Goal: Information Seeking & Learning: Check status

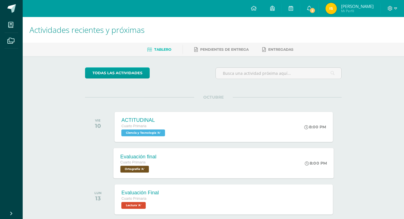
click at [146, 168] on span "Ortografía 'A'" at bounding box center [135, 169] width 29 height 7
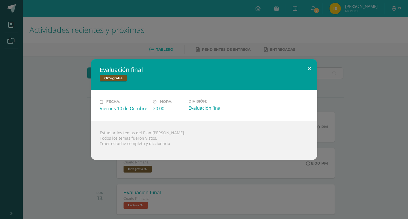
click at [311, 68] on button at bounding box center [310, 68] width 16 height 19
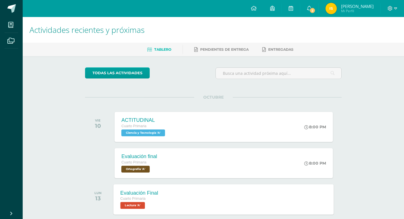
click at [136, 207] on span "Lectura 'A'" at bounding box center [133, 205] width 25 height 7
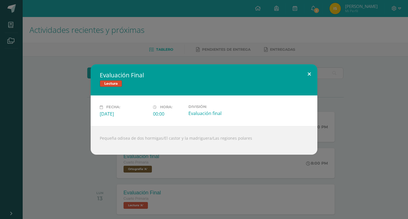
click at [311, 74] on button at bounding box center [310, 73] width 16 height 19
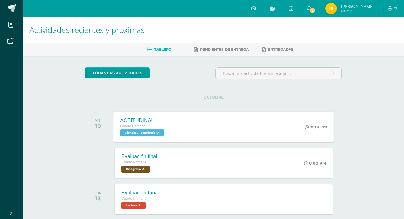
click at [142, 135] on span "Ciencia y Tecnología 'A'" at bounding box center [143, 133] width 44 height 7
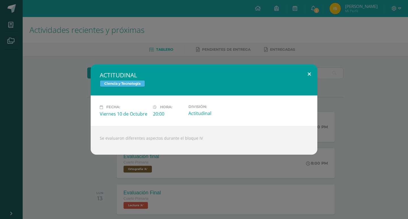
click at [310, 73] on button at bounding box center [310, 73] width 16 height 19
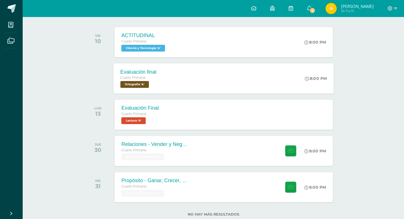
scroll to position [85, 0]
click at [140, 122] on span "Lectura 'A'" at bounding box center [133, 120] width 25 height 7
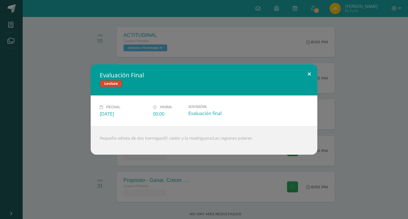
click at [309, 75] on button at bounding box center [310, 73] width 16 height 19
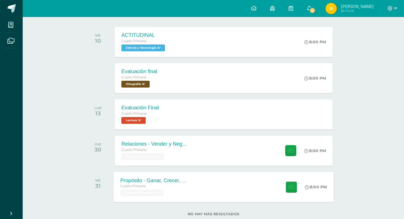
scroll to position [100, 0]
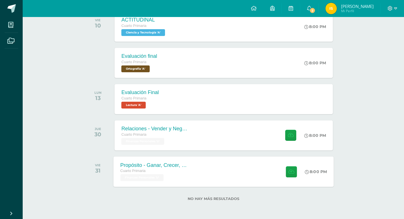
click at [175, 166] on div "Propósito - Ganar, Crecer, Compartir" at bounding box center [155, 165] width 69 height 6
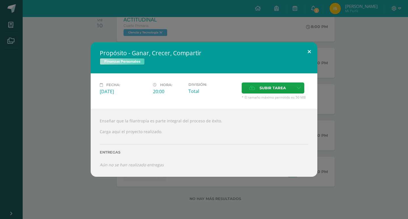
click at [310, 52] on button at bounding box center [310, 51] width 16 height 19
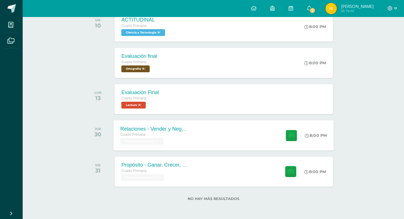
scroll to position [0, 0]
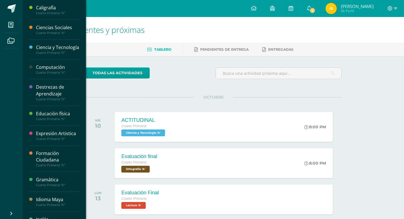
click at [47, 27] on div "Ciencias Sociales" at bounding box center [57, 27] width 43 height 7
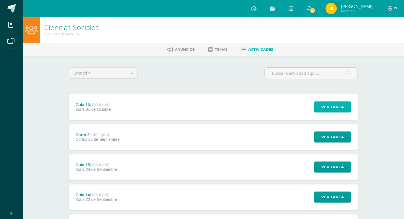
click at [331, 102] on span "Ver tarea" at bounding box center [332, 107] width 23 height 10
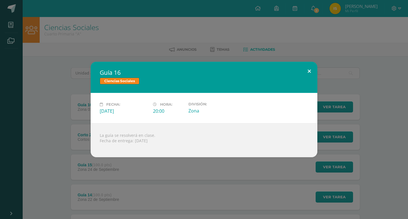
click at [309, 70] on button at bounding box center [310, 71] width 16 height 19
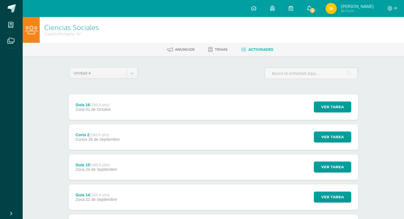
click at [318, 7] on link "2" at bounding box center [309, 8] width 18 height 17
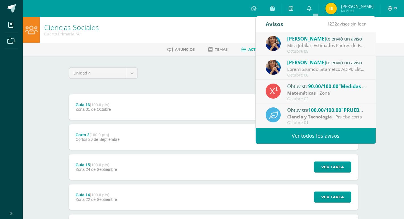
click at [318, 136] on link "Ver todos los avisos" at bounding box center [316, 136] width 120 height 16
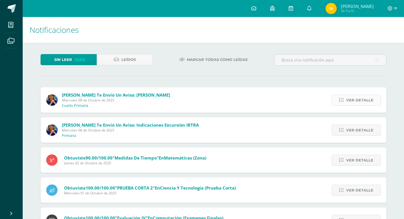
click at [353, 99] on span "Ver detalle" at bounding box center [359, 100] width 27 height 10
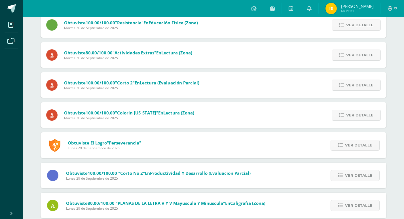
scroll to position [312, 0]
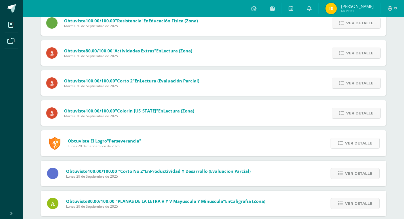
click at [361, 144] on span "Ver detalle" at bounding box center [358, 143] width 27 height 10
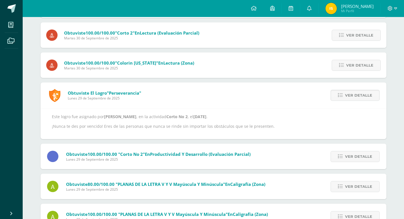
scroll to position [284, 0]
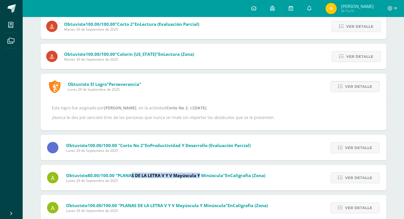
drag, startPoint x: 133, startPoint y: 177, endPoint x: 201, endPoint y: 176, distance: 68.7
click at [201, 176] on span ""PLANAS DE LA LETRA V y v mayúscula y minúscula"" at bounding box center [170, 176] width 109 height 6
click at [189, 184] on div "Obtuviste 80.00/100.00 "PLANAS DE LA LETRA V y v mayúscula y minúscula" en Cali…" at bounding box center [157, 178] width 232 height 26
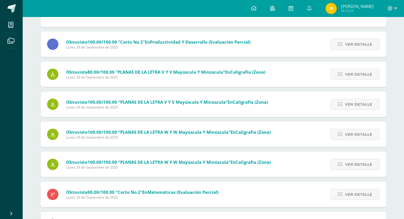
scroll to position [398, 0]
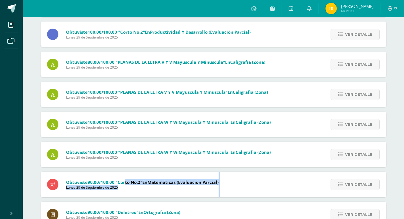
drag, startPoint x: 222, startPoint y: 182, endPoint x: 125, endPoint y: 181, distance: 97.3
click at [125, 181] on div "Obtuviste 90.00/100.00 "Corto No.2" en Matemáticas (Evaluación parcial) Lunes 2…" at bounding box center [133, 185] width 185 height 26
click at [144, 193] on div "Obtuviste 90.00/100.00 "Corto No.2" en Matemáticas (Evaluación parcial) Lunes 2…" at bounding box center [133, 185] width 185 height 26
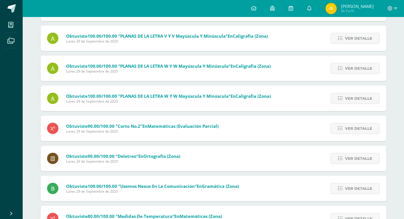
scroll to position [454, 0]
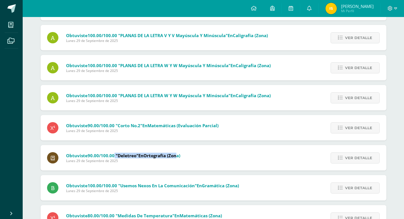
drag, startPoint x: 179, startPoint y: 153, endPoint x: 115, endPoint y: 157, distance: 64.2
click at [115, 157] on span "Obtuviste 90.00/100.00 "Deletreo" en Ortografía (Zona)" at bounding box center [123, 156] width 114 height 6
click at [162, 162] on span "Lunes 29 de Septiembre de 2025" at bounding box center [123, 161] width 114 height 5
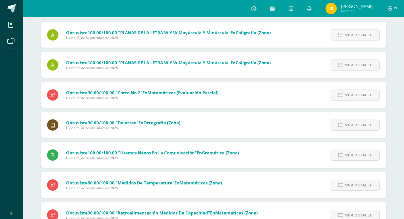
scroll to position [516, 0]
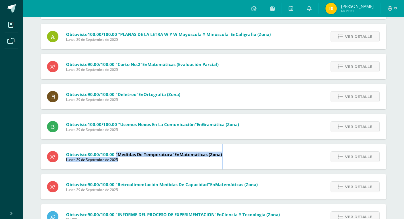
drag, startPoint x: 225, startPoint y: 155, endPoint x: 116, endPoint y: 156, distance: 108.9
click at [116, 156] on div "Obtuviste 80.00/100.00 "Medidas de temperatura" en Matemáticas (Zona) Lunes 29 …" at bounding box center [135, 157] width 189 height 26
click at [136, 160] on span "Lunes 29 de Septiembre de 2025" at bounding box center [144, 159] width 156 height 5
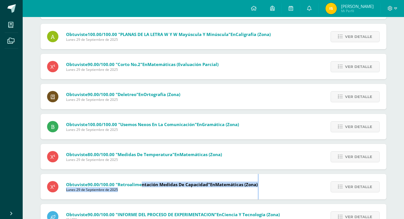
drag, startPoint x: 261, startPoint y: 182, endPoint x: 142, endPoint y: 183, distance: 118.6
click at [142, 183] on div "Obtuviste 90.00/100.00 "Retroalimentación Medidas de capacidad" en Matemáticas …" at bounding box center [153, 187] width 224 height 26
click at [165, 193] on div "Obtuviste 90.00/100.00 "Retroalimentación Medidas de capacidad" en Matemáticas …" at bounding box center [153, 187] width 224 height 26
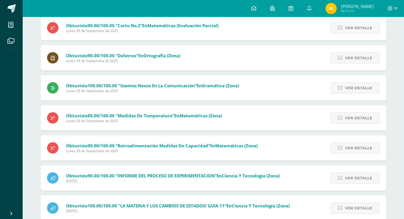
scroll to position [572, 0]
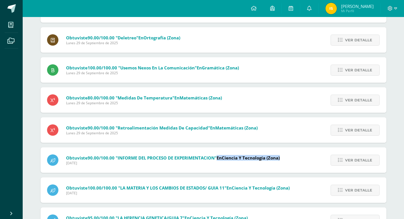
drag, startPoint x: 218, startPoint y: 157, endPoint x: 282, endPoint y: 159, distance: 64.7
click at [280, 158] on span "Obtuviste 90.00/100.00 "INFORME DEL PROCESO DE EXPERIMENTACION" en Ciencia y Te…" at bounding box center [173, 158] width 214 height 6
click at [260, 172] on div "Obtuviste 90.00/100.00 "INFORME DEL PROCESO DE EXPERIMENTACION" en Ciencia y Te…" at bounding box center [164, 161] width 246 height 26
click at [363, 164] on span "Ver detalle" at bounding box center [358, 160] width 27 height 10
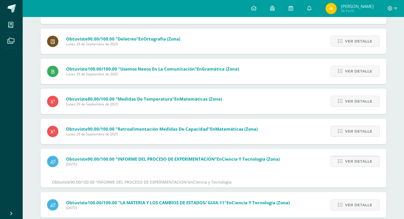
scroll to position [511, 0]
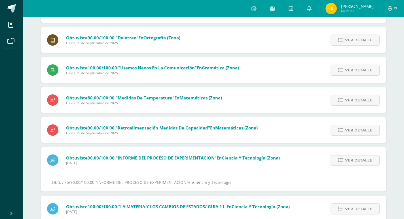
click at [364, 159] on span "Ver detalle" at bounding box center [358, 160] width 27 height 10
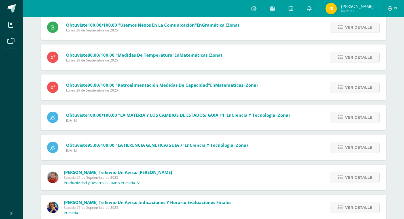
scroll to position [568, 0]
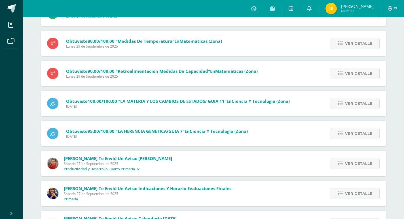
drag, startPoint x: 249, startPoint y: 130, endPoint x: 85, endPoint y: 128, distance: 163.7
click at [85, 128] on span "Obtuviste 95.00/100.00 "LA HERENCIA GENETICA/GUIA 7" en Ciencia y Tecnología (Z…" at bounding box center [157, 131] width 182 height 6
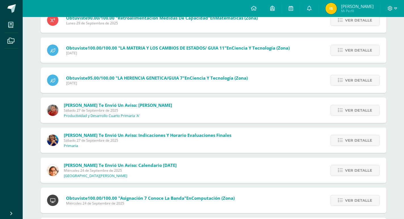
scroll to position [625, 0]
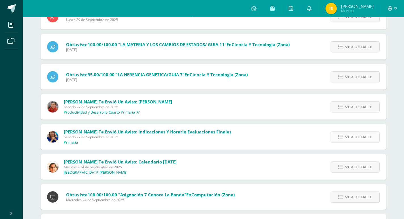
click at [368, 139] on span "Ver detalle" at bounding box center [358, 137] width 27 height 10
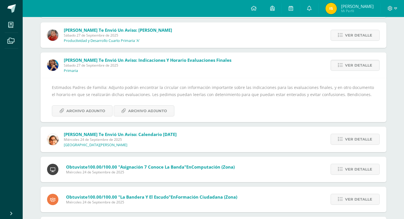
scroll to position [710, 0]
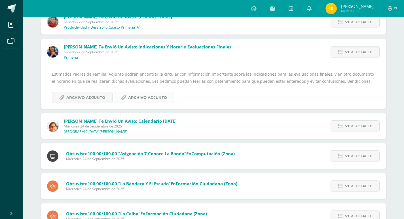
click at [157, 97] on span "Archivo Adjunto" at bounding box center [147, 97] width 39 height 10
click at [90, 99] on span "Archivo Adjunto" at bounding box center [85, 97] width 39 height 10
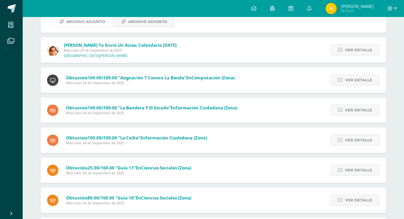
scroll to position [798, 0]
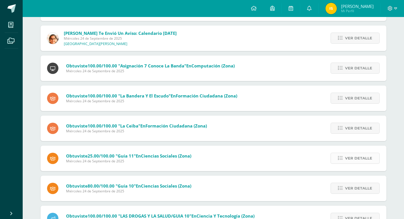
click at [364, 157] on span "Ver detalle" at bounding box center [358, 158] width 27 height 10
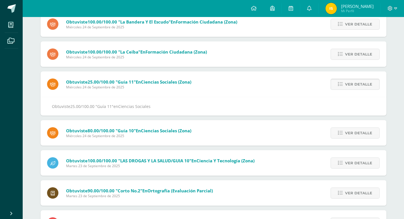
scroll to position [772, 0]
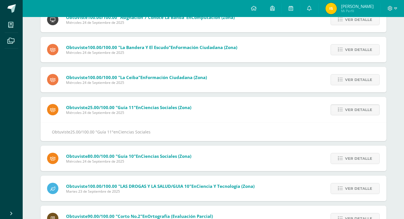
click at [176, 121] on div "Obtuviste 25.00/100.00 "Guía 11" en Ciencias Sociales (Zona) Miércoles 24 de Se…" at bounding box center [120, 110] width 158 height 26
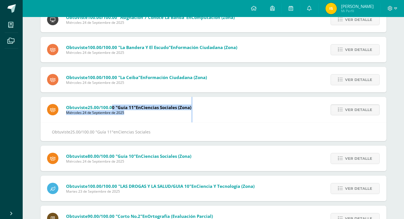
drag, startPoint x: 199, startPoint y: 109, endPoint x: 111, endPoint y: 106, distance: 88.0
click at [112, 106] on div "Obtuviste 25.00/100.00 "Guía 11" en Ciencias Sociales (Zona) Miércoles 24 de Se…" at bounding box center [214, 119] width 346 height 44
click at [160, 119] on div "Obtuviste 25.00/100.00 "Guía 11" en Ciencias Sociales (Zona) Miércoles 24 de Se…" at bounding box center [120, 110] width 158 height 26
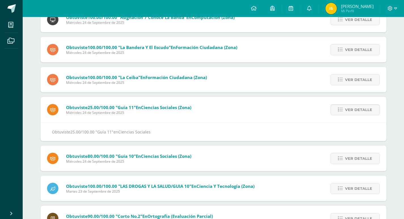
drag, startPoint x: 89, startPoint y: 105, endPoint x: 121, endPoint y: 103, distance: 32.9
click at [121, 103] on div "Obtuviste 25.00/100.00 "Guía 11" en Ciencias Sociales (Zona) Miércoles 24 de Se…" at bounding box center [120, 110] width 158 height 26
click at [91, 110] on span "Miércoles 24 de Septiembre de 2025" at bounding box center [128, 112] width 125 height 5
drag, startPoint x: 96, startPoint y: 105, endPoint x: 88, endPoint y: 106, distance: 8.1
click at [88, 106] on span "25.00/100.00" at bounding box center [101, 108] width 27 height 6
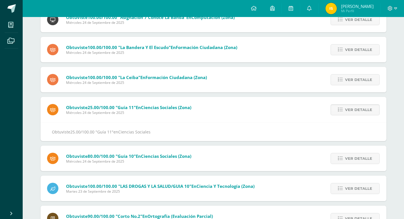
click at [130, 115] on div "Obtuviste 25.00/100.00 "Guía 11" en Ciencias Sociales (Zona) Miércoles 24 de Se…" at bounding box center [120, 110] width 158 height 26
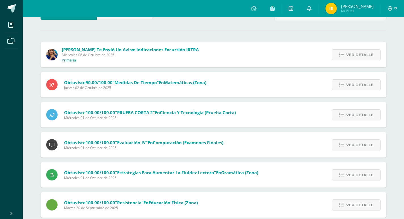
scroll to position [0, 0]
